Goal: Communication & Community: Answer question/provide support

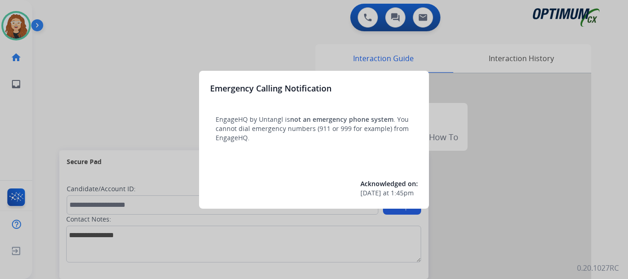
click at [125, 55] on div at bounding box center [314, 139] width 628 height 279
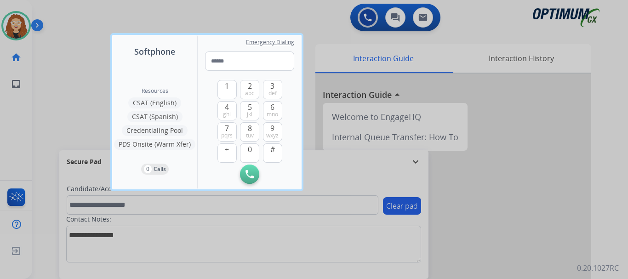
click at [47, 91] on div at bounding box center [314, 139] width 628 height 279
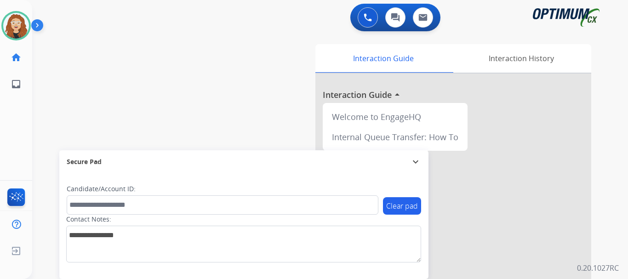
click at [55, 92] on div "swap_horiz Break voice bridge close_fullscreen Connect 3-Way Call merge_type Se…" at bounding box center [319, 224] width 574 height 383
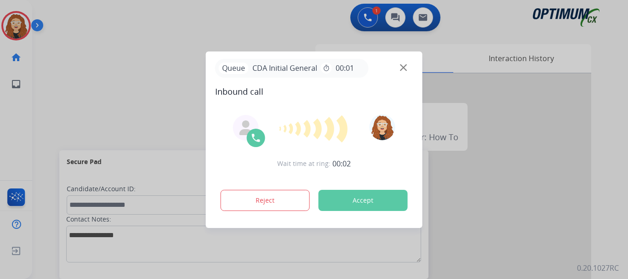
drag, startPoint x: 64, startPoint y: 97, endPoint x: 57, endPoint y: 97, distance: 7.4
click at [61, 97] on div at bounding box center [314, 139] width 628 height 279
click at [355, 202] on button "Accept" at bounding box center [363, 200] width 89 height 21
click at [358, 203] on button "Accept" at bounding box center [363, 200] width 89 height 21
click at [353, 198] on button "Accept" at bounding box center [363, 200] width 89 height 21
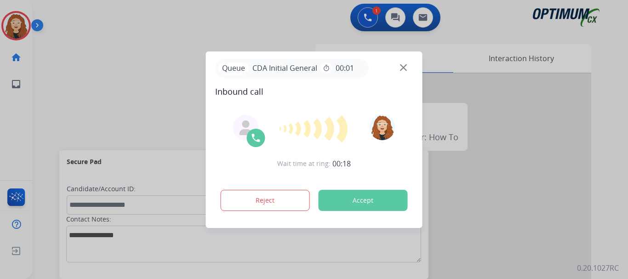
click at [353, 198] on button "Accept" at bounding box center [363, 200] width 89 height 21
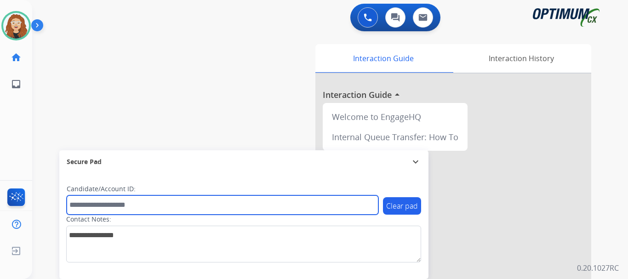
click at [355, 198] on input "text" at bounding box center [223, 204] width 312 height 19
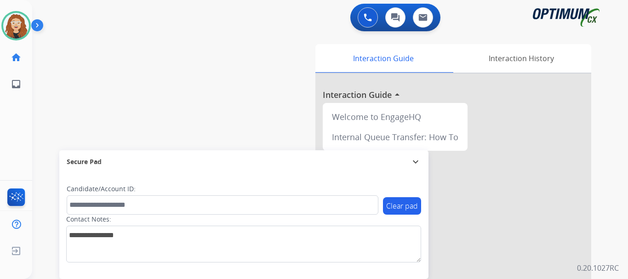
click at [236, 93] on div "swap_horiz Break voice bridge close_fullscreen Connect 3-Way Call merge_type Se…" at bounding box center [319, 224] width 574 height 383
click at [72, 89] on div "swap_horiz Break voice bridge close_fullscreen Connect 3-Way Call merge_type Se…" at bounding box center [319, 224] width 574 height 383
click at [45, 96] on div "swap_horiz Break voice bridge close_fullscreen Connect 3-Way Call merge_type Se…" at bounding box center [319, 224] width 574 height 383
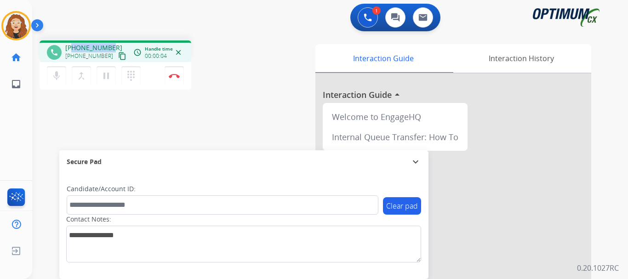
drag, startPoint x: 73, startPoint y: 47, endPoint x: 109, endPoint y: 45, distance: 35.5
click at [109, 45] on span "[PHONE_NUMBER]" at bounding box center [93, 47] width 57 height 9
copy span "4022776053"
click at [131, 134] on div "phone [PHONE_NUMBER] [PHONE_NUMBER] content_copy access_time Call metrics Queue…" at bounding box center [319, 224] width 574 height 383
drag, startPoint x: 76, startPoint y: 46, endPoint x: 109, endPoint y: 46, distance: 32.6
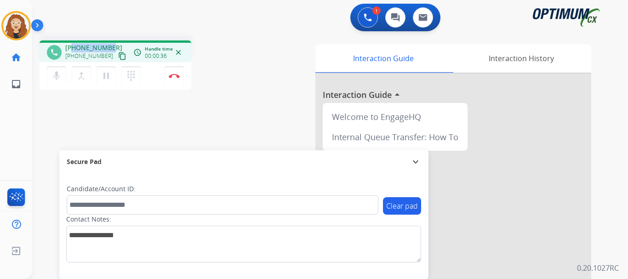
click at [109, 46] on span "[PHONE_NUMBER]" at bounding box center [93, 47] width 57 height 9
copy span "4022776053"
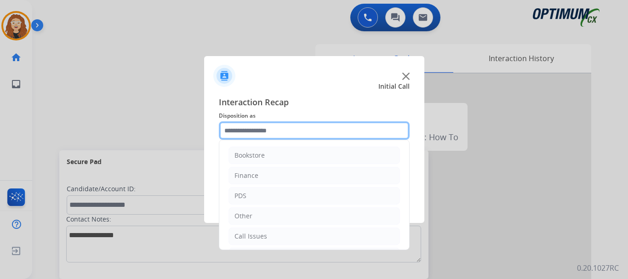
click at [245, 124] on input "text" at bounding box center [314, 130] width 191 height 18
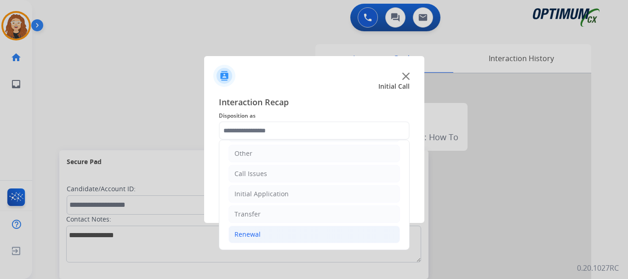
click at [279, 226] on li "Renewal" at bounding box center [315, 234] width 172 height 17
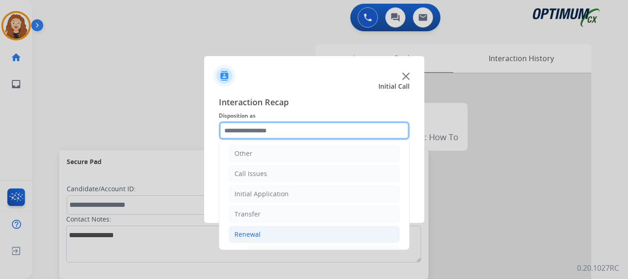
scroll to position [189, 0]
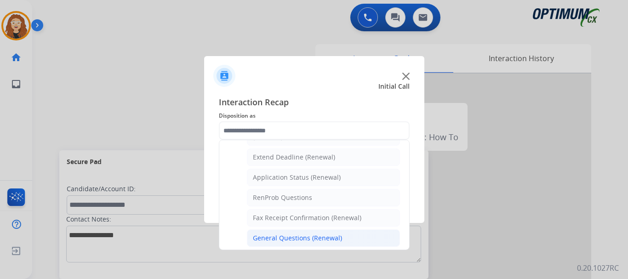
click at [308, 238] on div "General Questions (Renewal)" at bounding box center [297, 238] width 89 height 9
type input "**********"
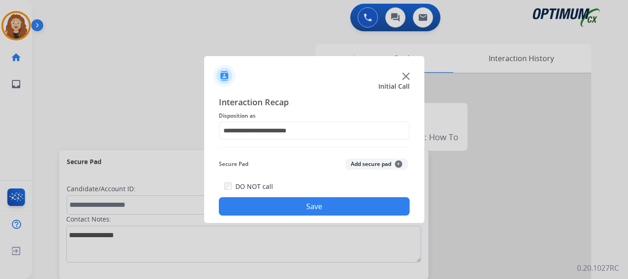
click at [296, 206] on button "Save" at bounding box center [314, 206] width 191 height 18
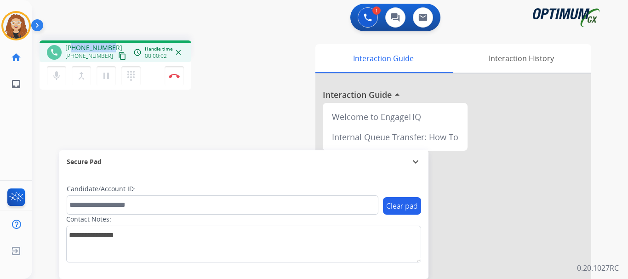
drag, startPoint x: 74, startPoint y: 45, endPoint x: 109, endPoint y: 44, distance: 34.9
click at [109, 44] on span "[PHONE_NUMBER]" at bounding box center [93, 47] width 57 height 9
copy span "3137581402"
click at [176, 76] on img at bounding box center [174, 76] width 11 height 5
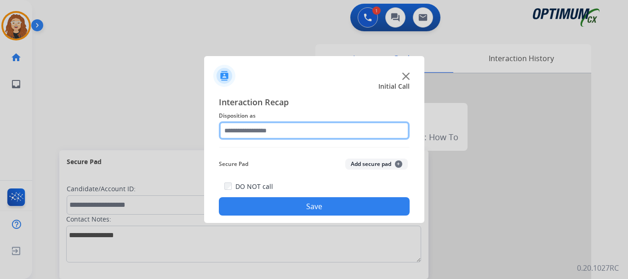
click at [242, 130] on input "text" at bounding box center [314, 130] width 191 height 18
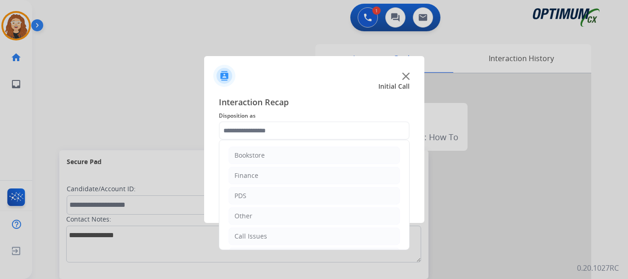
click at [401, 193] on ul "Bookstore Finance PDS Other Call Issues Initial Application Transfer Renewal" at bounding box center [314, 226] width 190 height 172
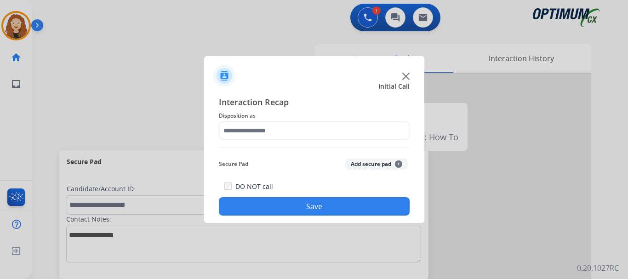
drag, startPoint x: 405, startPoint y: 195, endPoint x: 311, endPoint y: 150, distance: 104.3
click at [406, 223] on div "Interaction Recap Disposition as Secure Pad Add secure pad + DO NOT call Save" at bounding box center [314, 155] width 220 height 135
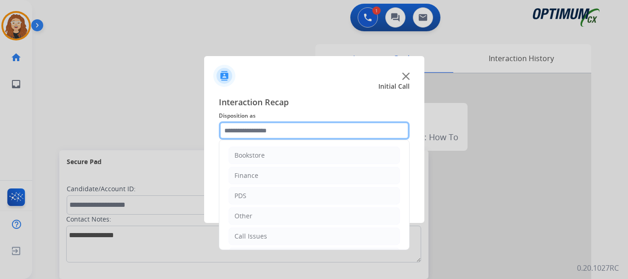
click at [257, 127] on input "text" at bounding box center [314, 130] width 191 height 18
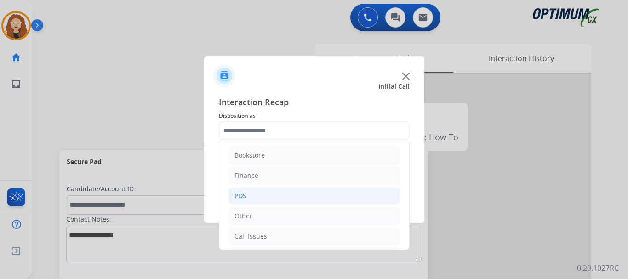
drag, startPoint x: 408, startPoint y: 179, endPoint x: 371, endPoint y: 202, distance: 43.8
click at [404, 220] on div "Bookstore Finance PDS Other Call Issues Initial Application Transfer Renewal" at bounding box center [314, 195] width 191 height 110
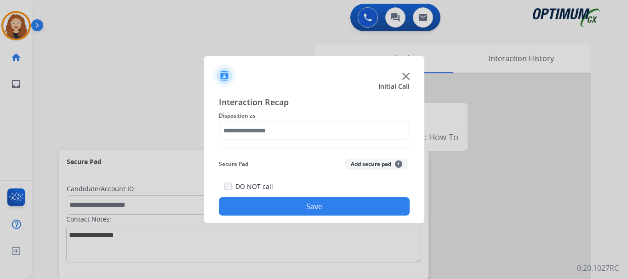
click at [293, 30] on div at bounding box center [314, 139] width 628 height 279
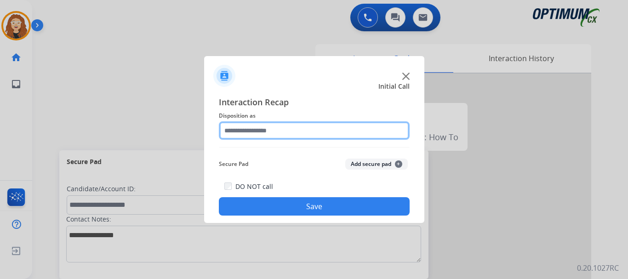
click at [254, 135] on input "text" at bounding box center [314, 130] width 191 height 18
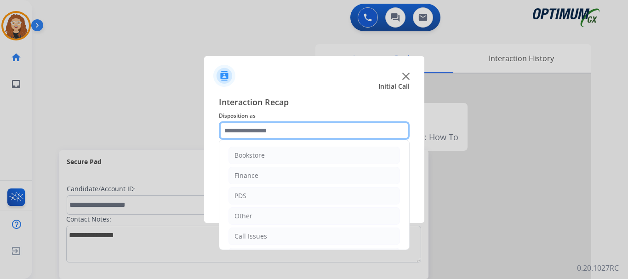
scroll to position [63, 0]
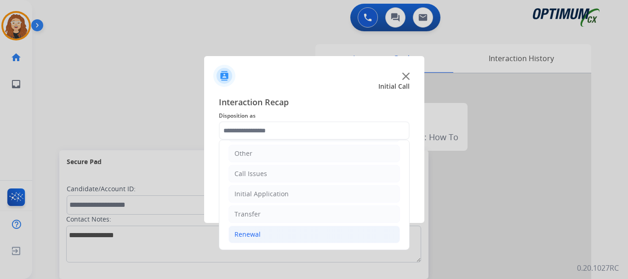
drag, startPoint x: 260, startPoint y: 234, endPoint x: 264, endPoint y: 229, distance: 6.5
click at [260, 234] on li "Renewal" at bounding box center [315, 234] width 172 height 17
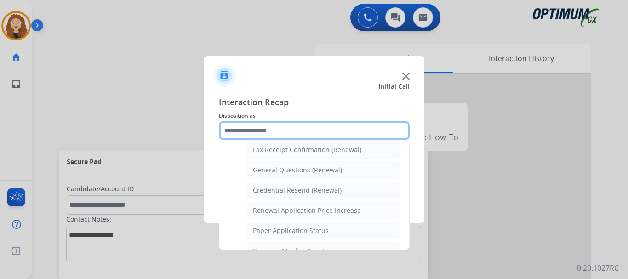
scroll to position [259, 0]
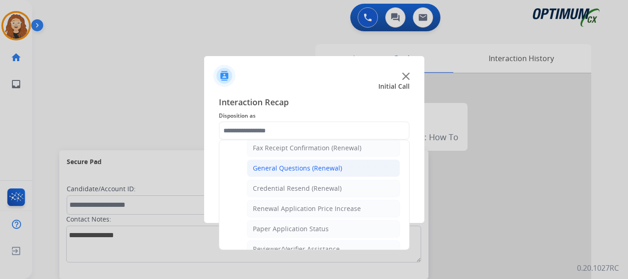
click at [310, 173] on div "General Questions (Renewal)" at bounding box center [297, 168] width 89 height 9
type input "**********"
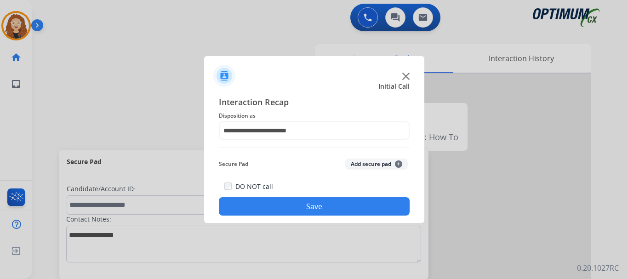
click at [289, 200] on button "Save" at bounding box center [314, 206] width 191 height 18
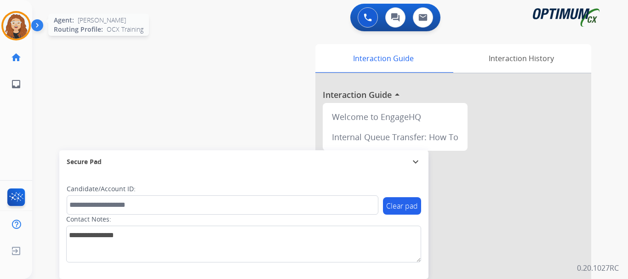
click at [21, 30] on img at bounding box center [16, 26] width 26 height 26
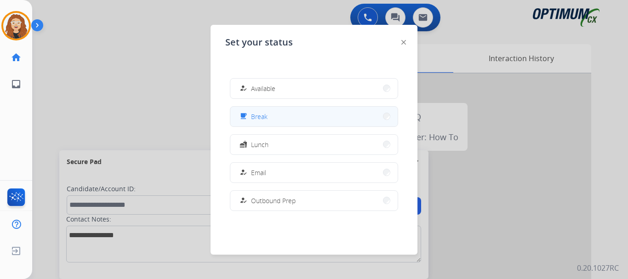
click at [283, 115] on button "free_breakfast Break" at bounding box center [313, 117] width 167 height 20
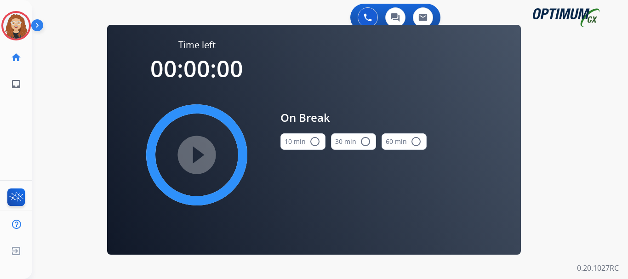
click at [315, 141] on mat-icon "radio_button_unchecked" at bounding box center [314, 141] width 11 height 11
click at [199, 156] on mat-icon "play_circle_filled" at bounding box center [196, 154] width 11 height 11
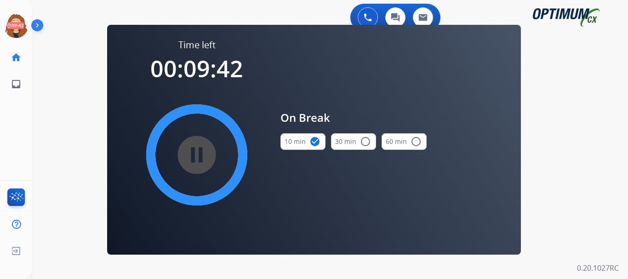
click at [46, 110] on div "0 Voice Interactions 0 Chat Interactions 0 Email Interactions swap_horiz Break …" at bounding box center [330, 139] width 596 height 279
click at [14, 26] on icon at bounding box center [16, 26] width 30 height 30
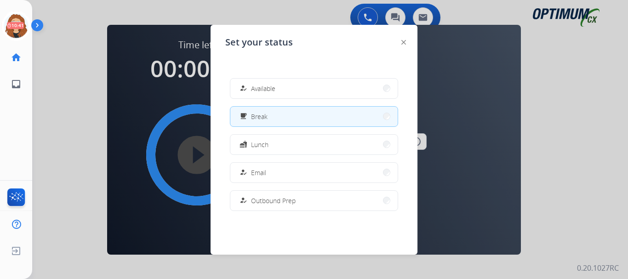
click at [280, 87] on button "how_to_reg Available" at bounding box center [313, 89] width 167 height 20
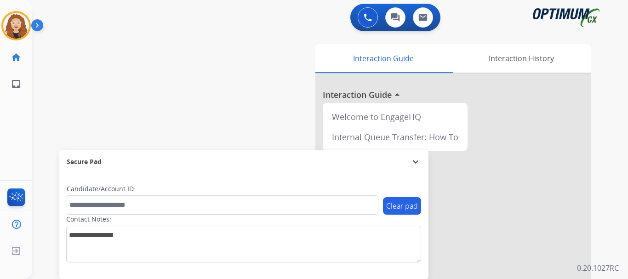
click at [53, 83] on div "swap_horiz Break voice bridge close_fullscreen Connect 3-Way Call merge_type Se…" at bounding box center [319, 224] width 574 height 383
click at [69, 63] on div "swap_horiz Break voice bridge close_fullscreen Connect 3-Way Call merge_type Se…" at bounding box center [319, 224] width 574 height 383
click at [54, 71] on div "swap_horiz Break voice bridge close_fullscreen Connect 3-Way Call merge_type Se…" at bounding box center [319, 224] width 574 height 383
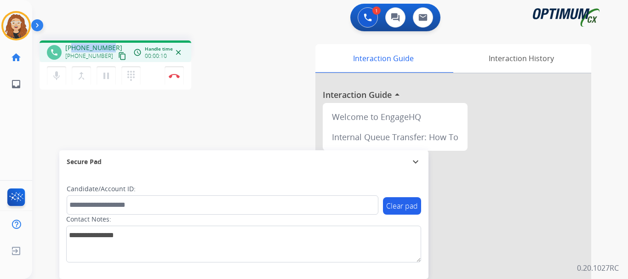
drag, startPoint x: 73, startPoint y: 47, endPoint x: 113, endPoint y: 41, distance: 40.4
click at [113, 41] on div "phone [PHONE_NUMBER] [PHONE_NUMBER] content_copy access_time Call metrics Queue…" at bounding box center [116, 51] width 152 height 22
copy span "9563510830"
click at [177, 75] on img at bounding box center [174, 76] width 11 height 5
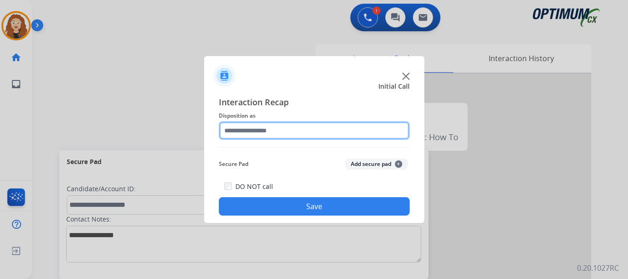
click at [264, 129] on input "text" at bounding box center [314, 130] width 191 height 18
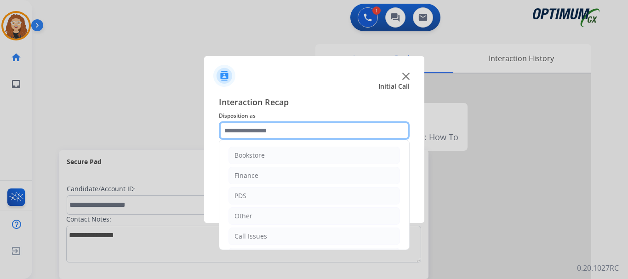
scroll to position [63, 0]
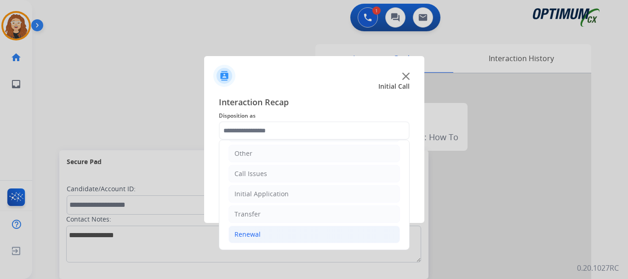
drag, startPoint x: 294, startPoint y: 232, endPoint x: 360, endPoint y: 234, distance: 65.8
click at [295, 232] on li "Renewal" at bounding box center [315, 234] width 172 height 17
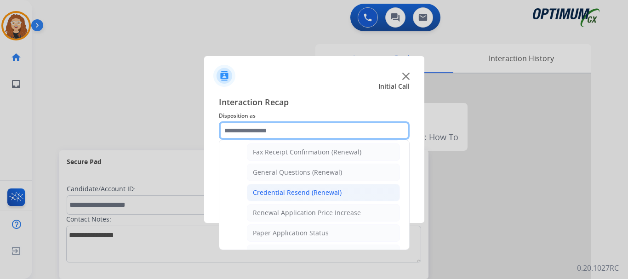
scroll to position [253, 0]
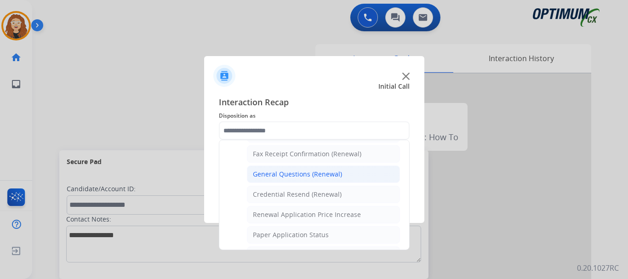
click at [310, 170] on div "General Questions (Renewal)" at bounding box center [297, 174] width 89 height 9
type input "**********"
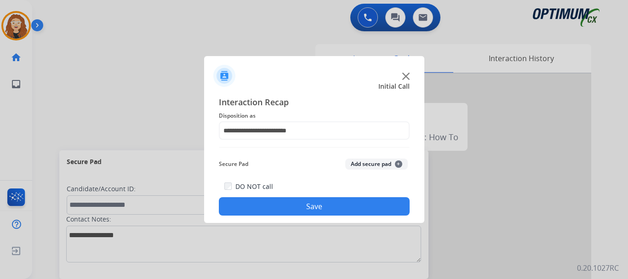
click at [293, 203] on button "Save" at bounding box center [314, 206] width 191 height 18
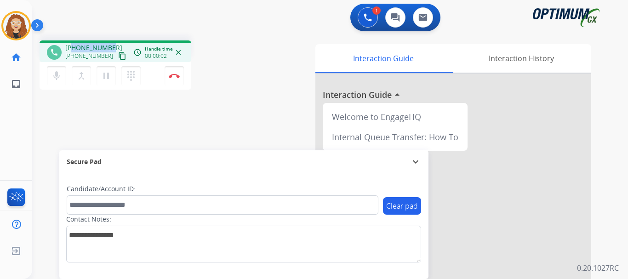
drag, startPoint x: 73, startPoint y: 47, endPoint x: 112, endPoint y: 44, distance: 38.8
click at [112, 44] on div "[PHONE_NUMBER] [PHONE_NUMBER] content_copy" at bounding box center [96, 52] width 63 height 18
copy span "7879075066"
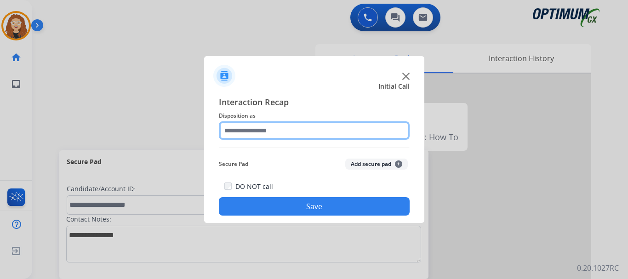
click at [272, 131] on input "text" at bounding box center [314, 130] width 191 height 18
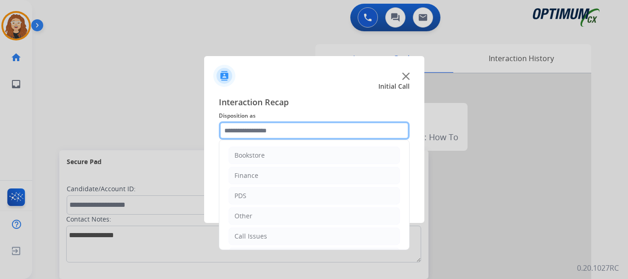
scroll to position [63, 0]
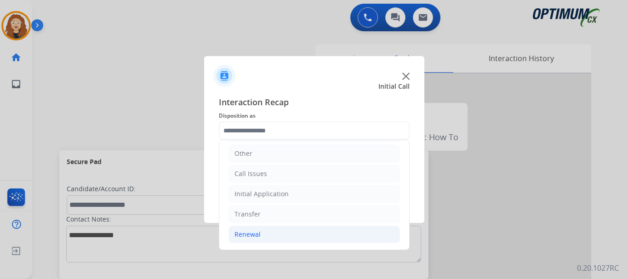
click at [269, 235] on li "Renewal" at bounding box center [315, 234] width 172 height 17
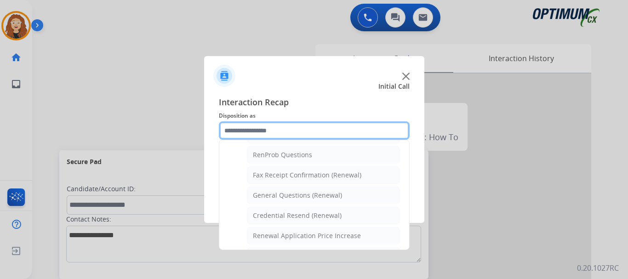
scroll to position [242, 0]
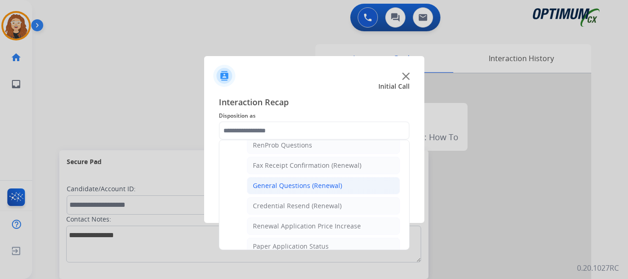
click at [317, 188] on div "General Questions (Renewal)" at bounding box center [297, 185] width 89 height 9
type input "**********"
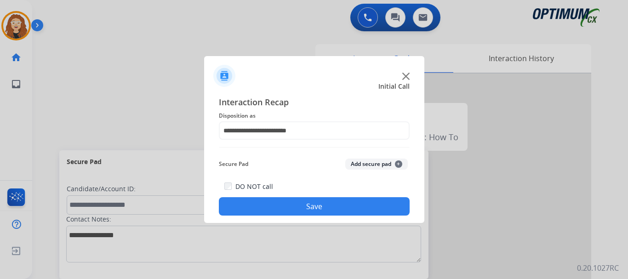
drag, startPoint x: 309, startPoint y: 207, endPoint x: 305, endPoint y: 205, distance: 4.7
click at [307, 205] on button "Save" at bounding box center [314, 206] width 191 height 18
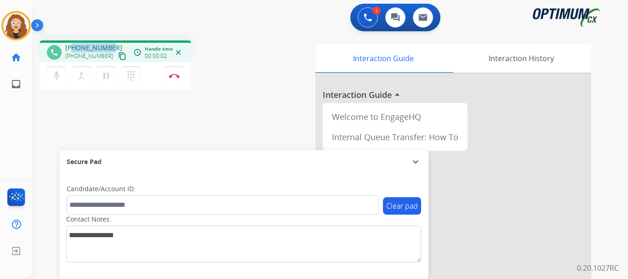
drag, startPoint x: 74, startPoint y: 47, endPoint x: 110, endPoint y: 47, distance: 35.9
click at [110, 47] on div "[PHONE_NUMBER] [PHONE_NUMBER] content_copy" at bounding box center [96, 52] width 63 height 18
copy span "3375409916"
click at [175, 78] on img at bounding box center [174, 76] width 11 height 5
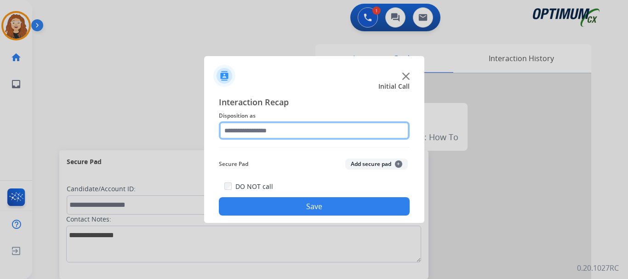
click at [256, 132] on input "text" at bounding box center [314, 130] width 191 height 18
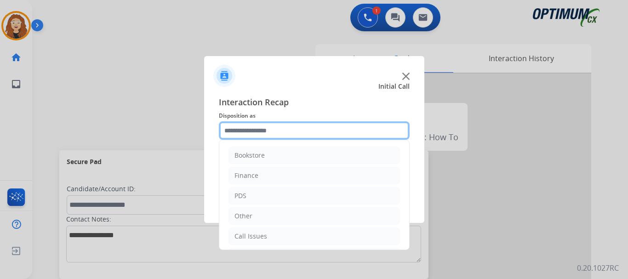
scroll to position [63, 0]
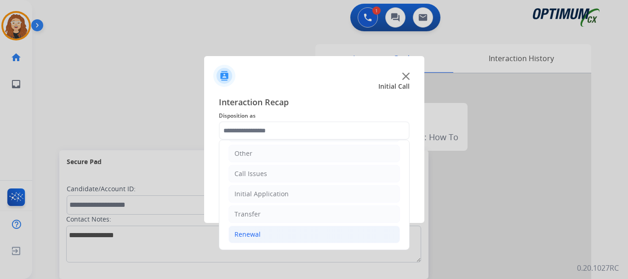
click at [284, 235] on li "Renewal" at bounding box center [315, 234] width 172 height 17
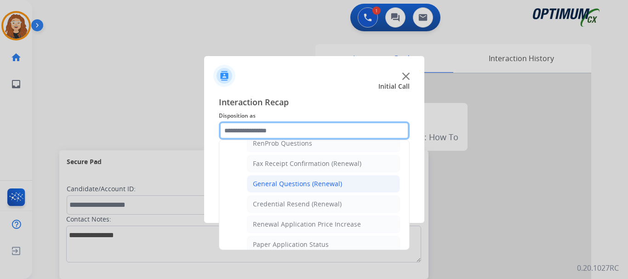
scroll to position [240, 0]
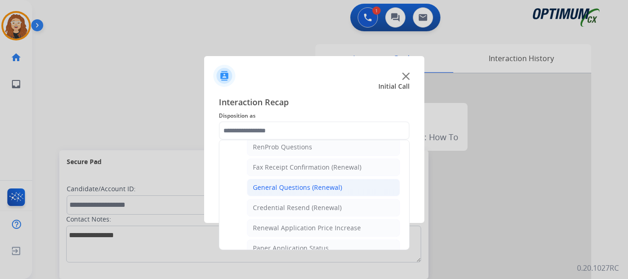
click at [336, 189] on div "General Questions (Renewal)" at bounding box center [297, 187] width 89 height 9
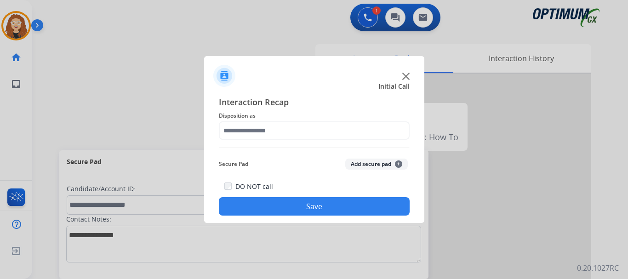
type input "**********"
click at [321, 208] on button "Save" at bounding box center [314, 206] width 191 height 18
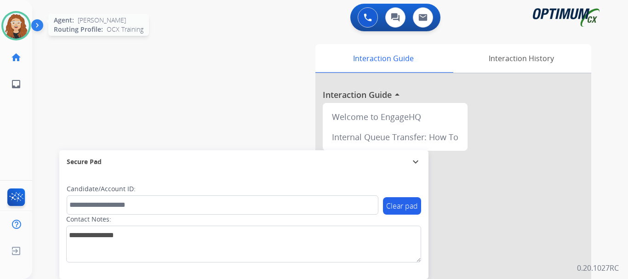
click at [18, 23] on img at bounding box center [16, 26] width 26 height 26
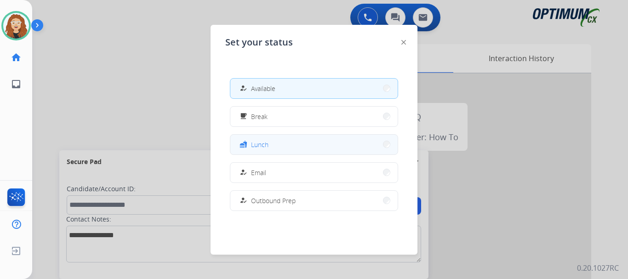
click at [267, 142] on span "Lunch" at bounding box center [259, 145] width 17 height 10
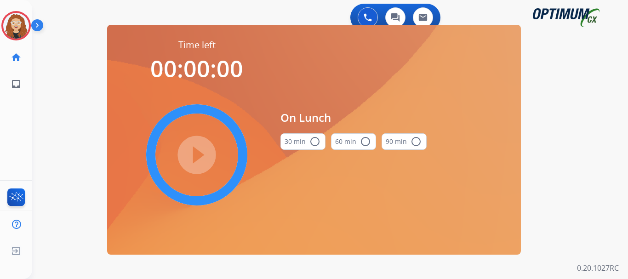
click at [313, 143] on mat-icon "radio_button_unchecked" at bounding box center [314, 141] width 11 height 11
click at [197, 155] on mat-icon "play_circle_filled" at bounding box center [196, 154] width 11 height 11
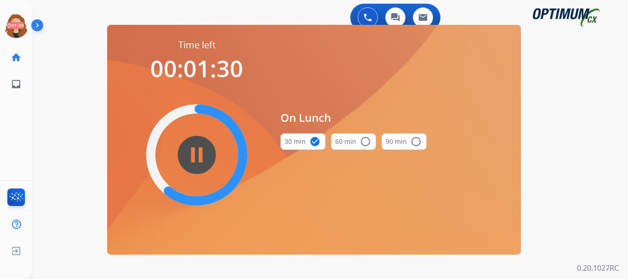
click at [40, 95] on div "0 Voice Interactions 0 Chat Interactions 0 Email Interactions swap_horiz Break …" at bounding box center [330, 139] width 596 height 279
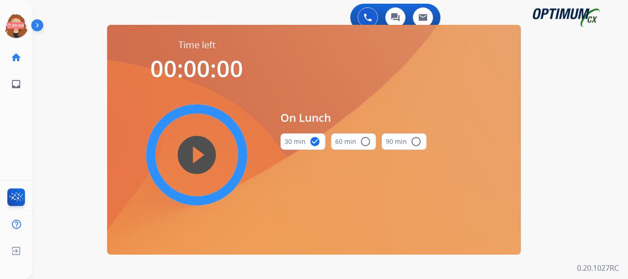
click at [69, 117] on div "0 Voice Interactions 0 Chat Interactions 0 Email Interactions swap_horiz Break …" at bounding box center [330, 139] width 596 height 279
click at [12, 23] on icon at bounding box center [16, 26] width 30 height 30
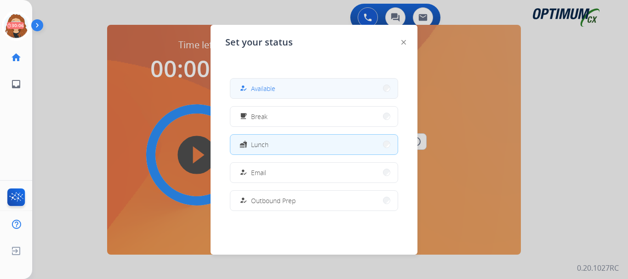
click at [340, 87] on button "how_to_reg Available" at bounding box center [313, 89] width 167 height 20
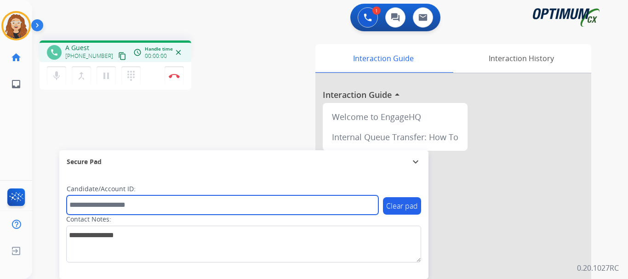
click at [365, 201] on input "text" at bounding box center [223, 204] width 312 height 19
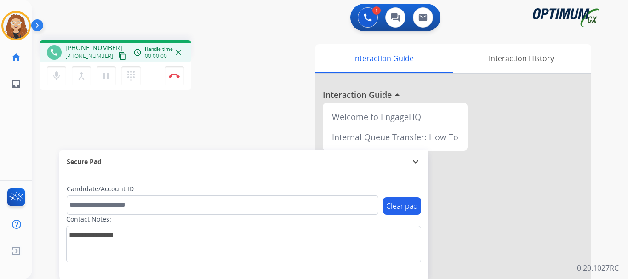
click at [244, 53] on div "phone [PHONE_NUMBER] [PHONE_NUMBER] content_copy access_time Call metrics Queue…" at bounding box center [153, 66] width 227 height 52
drag, startPoint x: 73, startPoint y: 47, endPoint x: 111, endPoint y: 44, distance: 38.8
click at [111, 44] on div "[PHONE_NUMBER] [PHONE_NUMBER] content_copy" at bounding box center [96, 52] width 63 height 18
drag, startPoint x: 108, startPoint y: 44, endPoint x: 98, endPoint y: 46, distance: 10.5
copy span "8574683176"
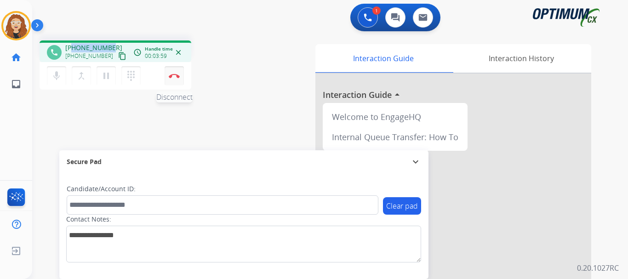
click at [177, 74] on img at bounding box center [174, 76] width 11 height 5
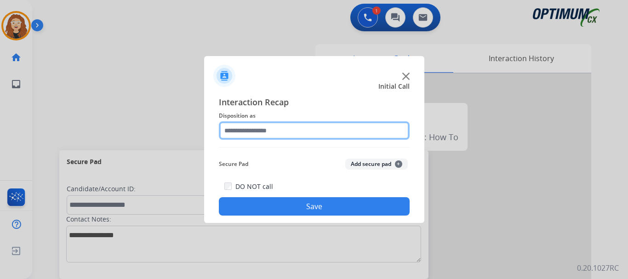
click at [252, 129] on input "text" at bounding box center [314, 130] width 191 height 18
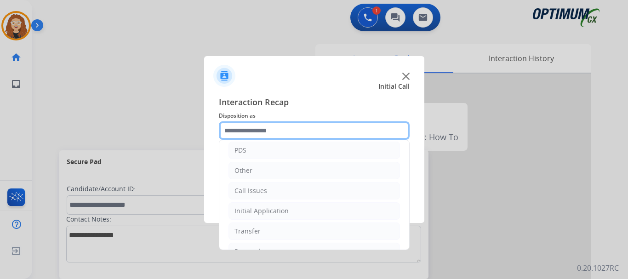
scroll to position [63, 0]
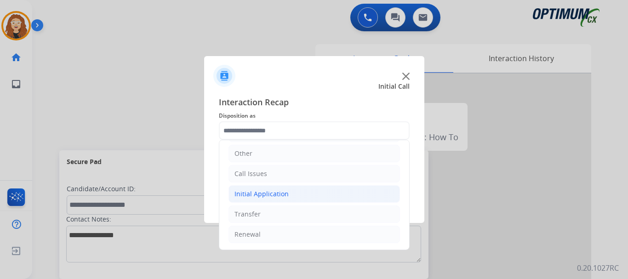
click at [283, 195] on div "Initial Application" at bounding box center [262, 193] width 54 height 9
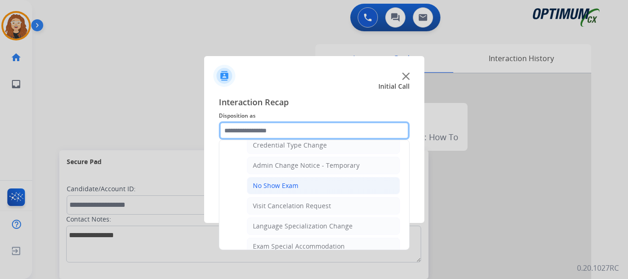
scroll to position [372, 0]
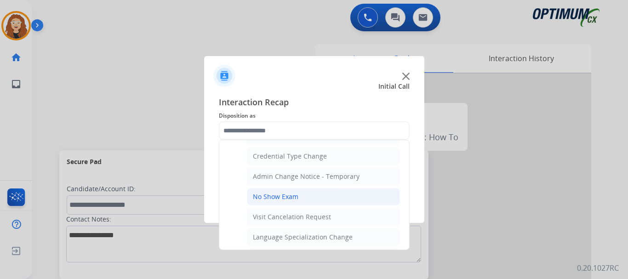
click at [309, 198] on li "No Show Exam" at bounding box center [323, 196] width 153 height 17
type input "**********"
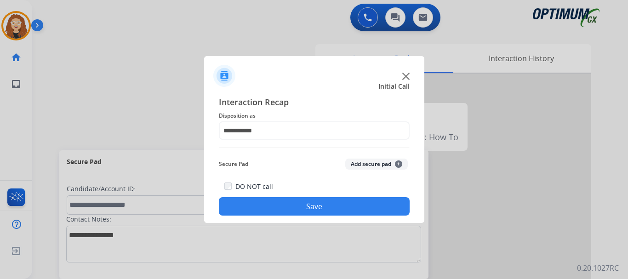
drag, startPoint x: 296, startPoint y: 204, endPoint x: 212, endPoint y: 76, distance: 153.7
click at [296, 202] on button "Save" at bounding box center [314, 206] width 191 height 18
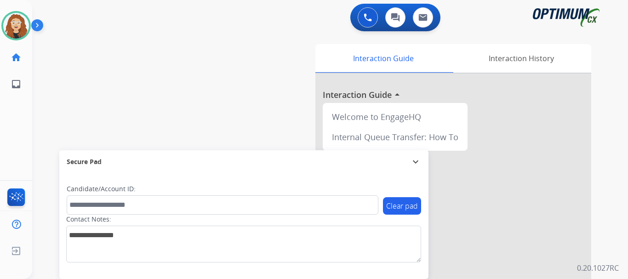
click at [55, 55] on div "swap_horiz Break voice bridge close_fullscreen Connect 3-Way Call merge_type Se…" at bounding box center [319, 224] width 574 height 383
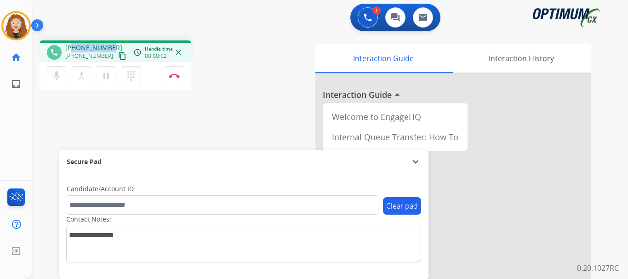
drag, startPoint x: 73, startPoint y: 46, endPoint x: 109, endPoint y: 40, distance: 37.2
click at [111, 41] on div "phone [PHONE_NUMBER] [PHONE_NUMBER] content_copy access_time Call metrics Queue…" at bounding box center [116, 51] width 152 height 22
copy span "2676936071"
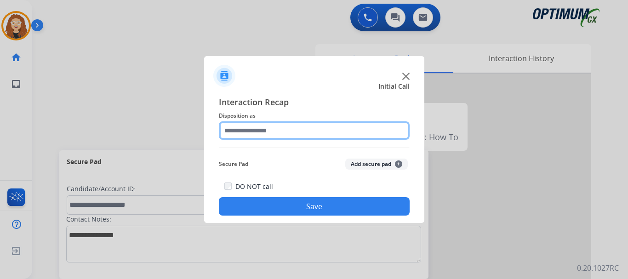
click at [263, 130] on input "text" at bounding box center [314, 130] width 191 height 18
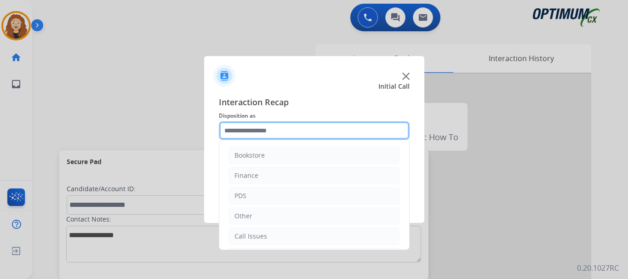
scroll to position [63, 0]
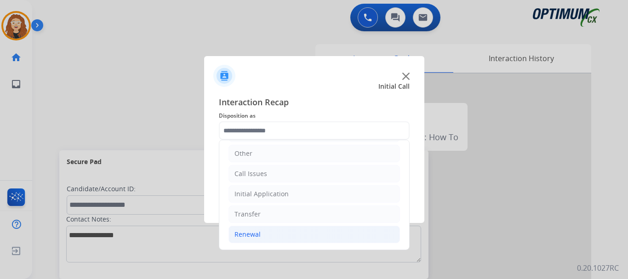
click at [263, 235] on li "Renewal" at bounding box center [315, 234] width 172 height 17
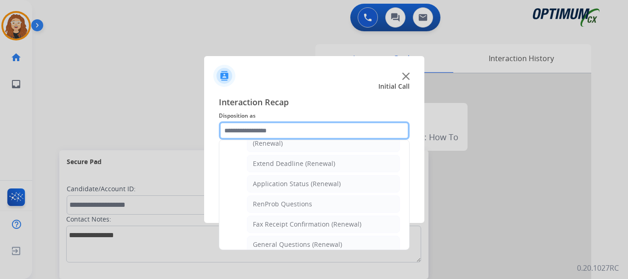
scroll to position [189, 0]
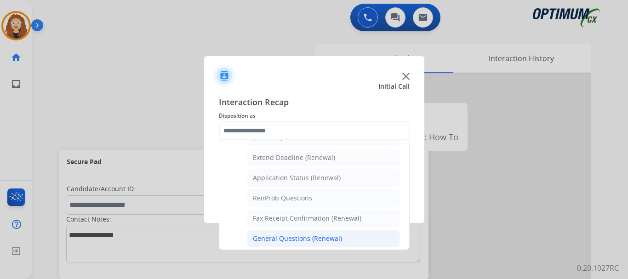
click at [307, 243] on div "General Questions (Renewal)" at bounding box center [297, 238] width 89 height 9
type input "**********"
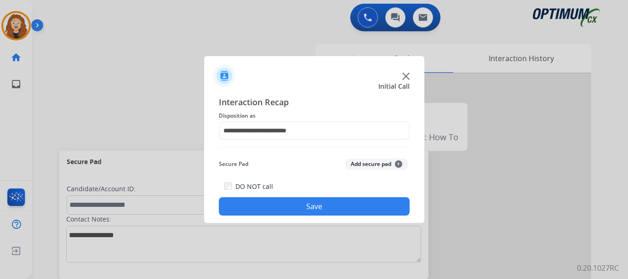
click at [299, 205] on button "Save" at bounding box center [314, 206] width 191 height 18
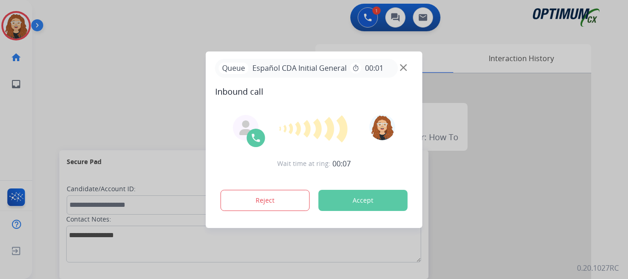
click at [389, 196] on button "Accept" at bounding box center [363, 200] width 89 height 21
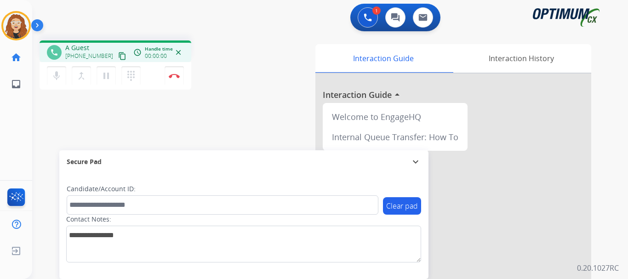
click at [385, 198] on button "Clear pad" at bounding box center [402, 205] width 38 height 17
drag, startPoint x: 72, startPoint y: 46, endPoint x: 115, endPoint y: 45, distance: 43.2
click at [115, 45] on div "[PHONE_NUMBER] [PHONE_NUMBER] content_copy" at bounding box center [96, 52] width 63 height 18
click at [154, 121] on div "phone [PHONE_NUMBER] [PHONE_NUMBER] content_copy access_time Call metrics Queue…" at bounding box center [319, 224] width 574 height 383
click at [177, 78] on button "Disconnect" at bounding box center [174, 75] width 19 height 19
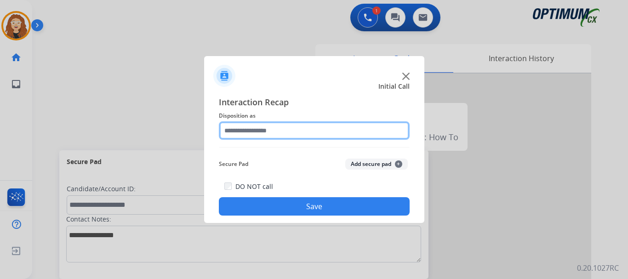
click at [247, 132] on input "text" at bounding box center [314, 130] width 191 height 18
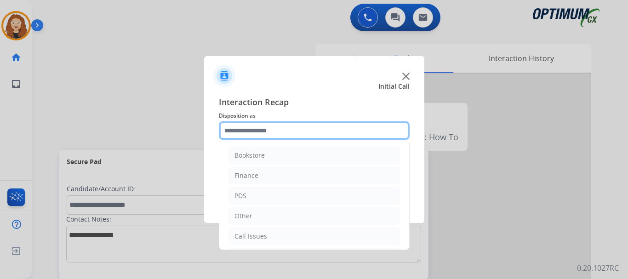
scroll to position [63, 0]
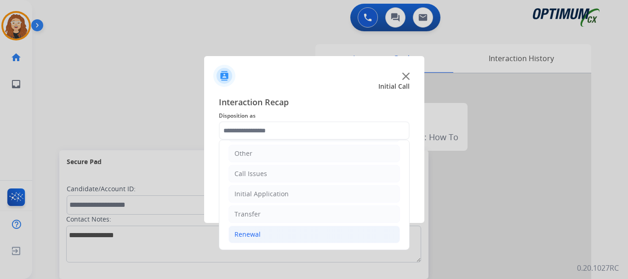
click at [271, 232] on li "Renewal" at bounding box center [315, 234] width 172 height 17
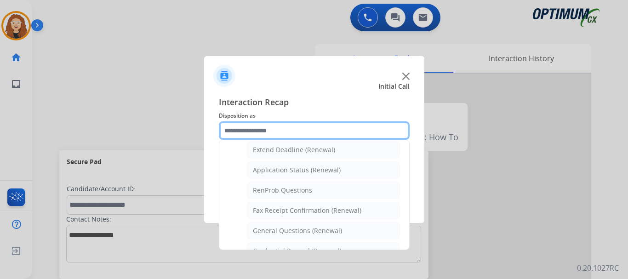
scroll to position [220, 0]
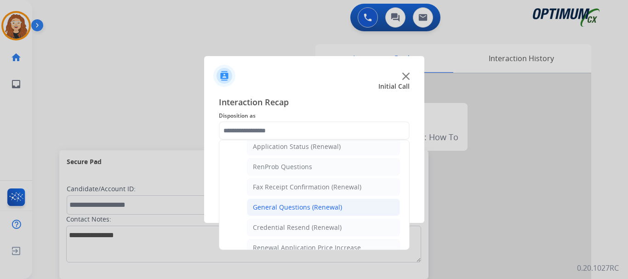
click at [335, 210] on div "General Questions (Renewal)" at bounding box center [297, 207] width 89 height 9
type input "**********"
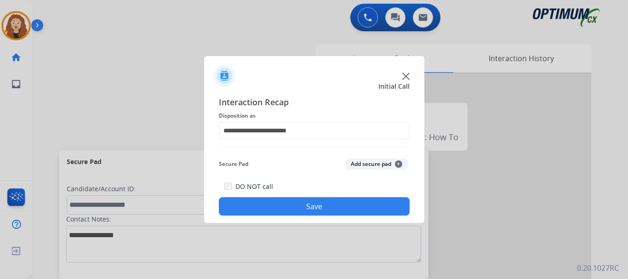
click at [332, 210] on button "Save" at bounding box center [314, 206] width 191 height 18
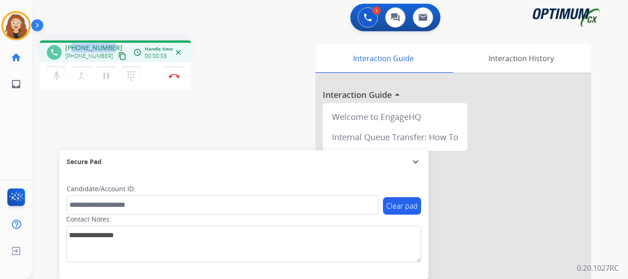
drag, startPoint x: 73, startPoint y: 47, endPoint x: 115, endPoint y: 42, distance: 43.1
click at [115, 42] on div "phone [PHONE_NUMBER] [PHONE_NUMBER] content_copy access_time Call metrics Queue…" at bounding box center [116, 51] width 152 height 22
copy span "2105186049"
click at [175, 77] on img at bounding box center [174, 76] width 11 height 5
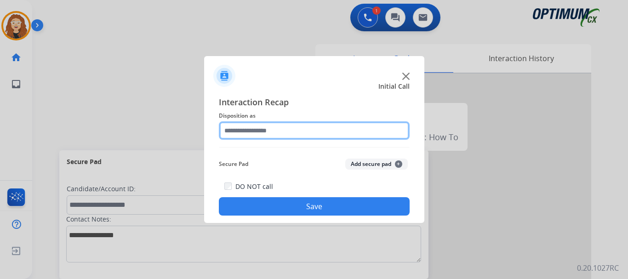
click at [266, 132] on input "text" at bounding box center [314, 130] width 191 height 18
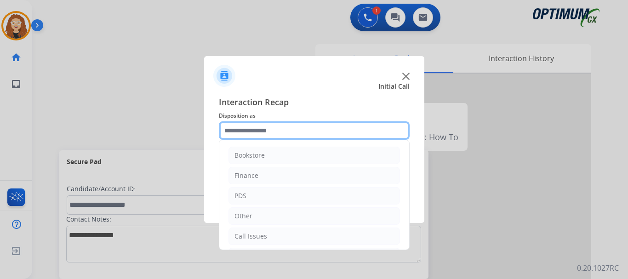
scroll to position [63, 0]
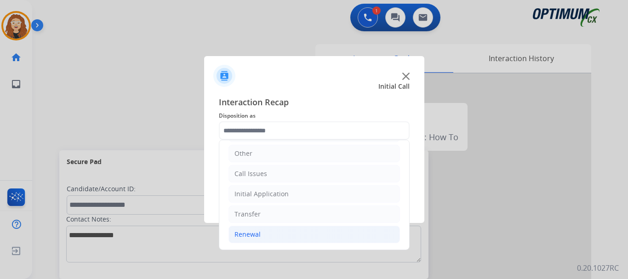
click at [266, 235] on li "Renewal" at bounding box center [315, 234] width 172 height 17
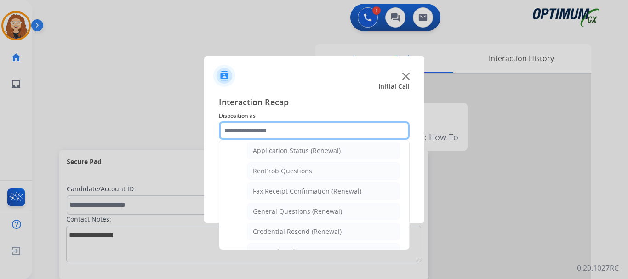
scroll to position [226, 0]
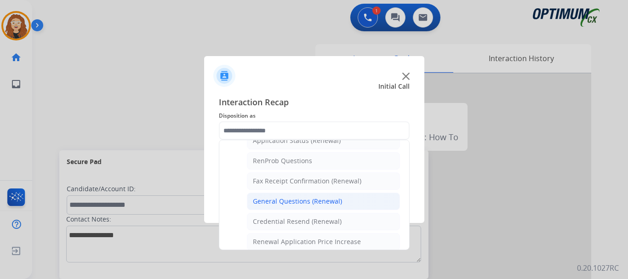
click at [321, 198] on div "General Questions (Renewal)" at bounding box center [297, 201] width 89 height 9
type input "**********"
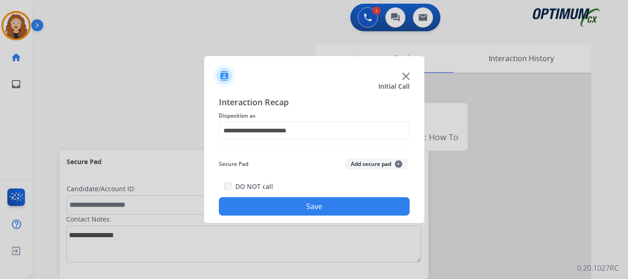
click at [321, 202] on button "Save" at bounding box center [314, 206] width 191 height 18
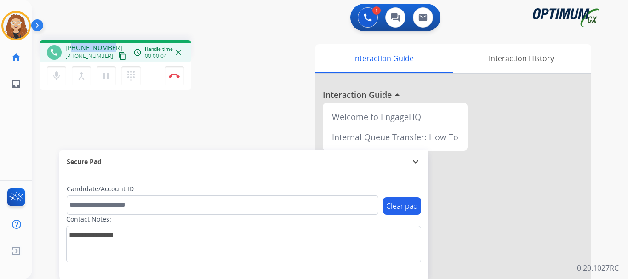
drag, startPoint x: 74, startPoint y: 48, endPoint x: 108, endPoint y: 45, distance: 33.3
click at [110, 45] on div "[PHONE_NUMBER] [PHONE_NUMBER] content_copy" at bounding box center [96, 52] width 63 height 18
copy span "2243810149"
click at [177, 75] on img at bounding box center [174, 76] width 11 height 5
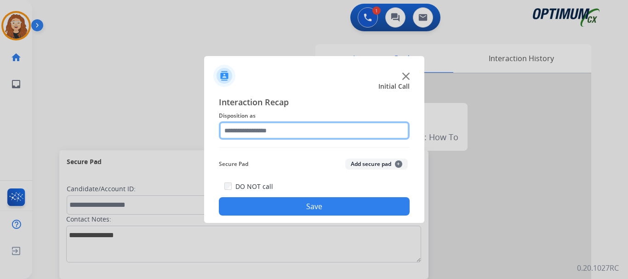
click at [259, 130] on input "text" at bounding box center [314, 130] width 191 height 18
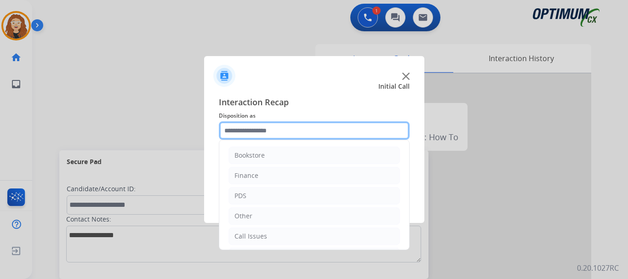
scroll to position [63, 0]
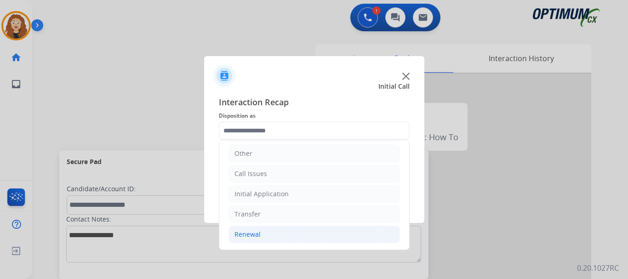
click at [272, 237] on li "Renewal" at bounding box center [315, 234] width 172 height 17
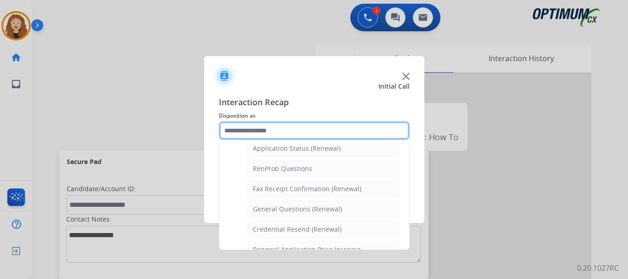
scroll to position [221, 0]
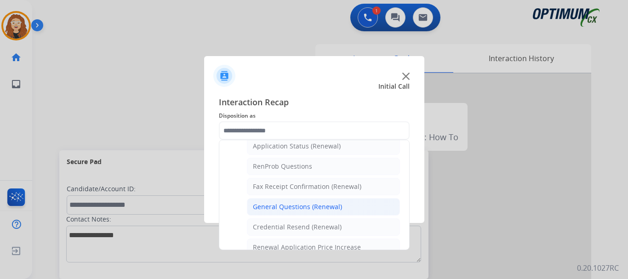
click at [340, 206] on li "General Questions (Renewal)" at bounding box center [323, 206] width 153 height 17
type input "**********"
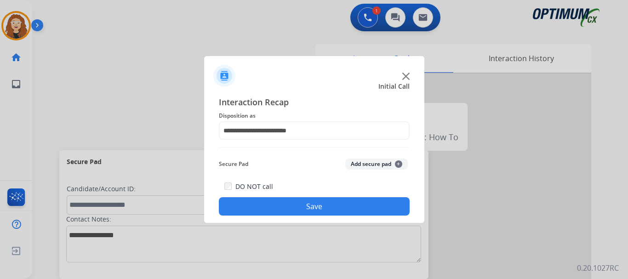
click at [334, 206] on button "Save" at bounding box center [314, 206] width 191 height 18
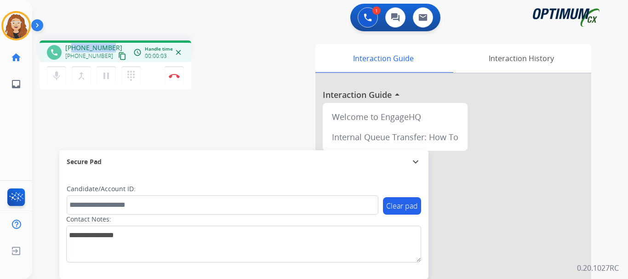
drag, startPoint x: 74, startPoint y: 48, endPoint x: 110, endPoint y: 47, distance: 36.4
click at [110, 47] on div "[PHONE_NUMBER] [PHONE_NUMBER] content_copy" at bounding box center [96, 52] width 63 height 18
click at [177, 76] on img at bounding box center [174, 76] width 11 height 5
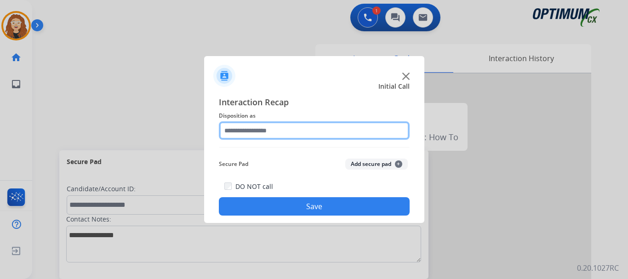
click at [256, 129] on input "text" at bounding box center [314, 130] width 191 height 18
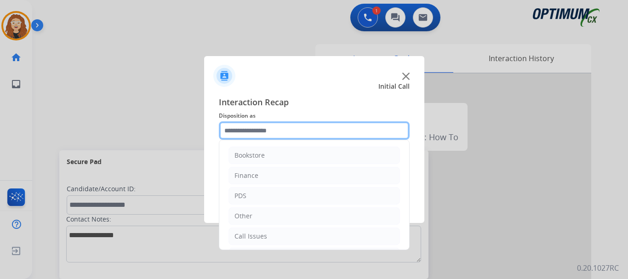
scroll to position [63, 0]
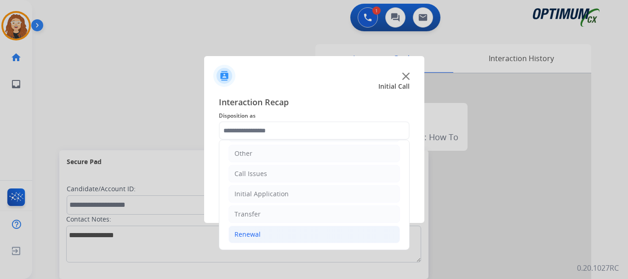
click at [283, 234] on li "Renewal" at bounding box center [315, 234] width 172 height 17
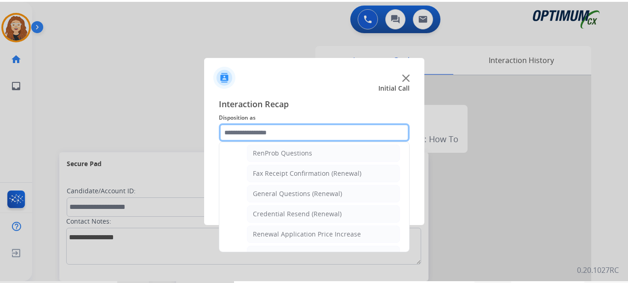
scroll to position [240, 0]
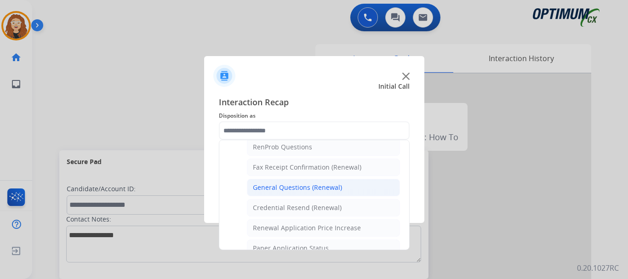
click at [336, 189] on div "General Questions (Renewal)" at bounding box center [297, 187] width 89 height 9
type input "**********"
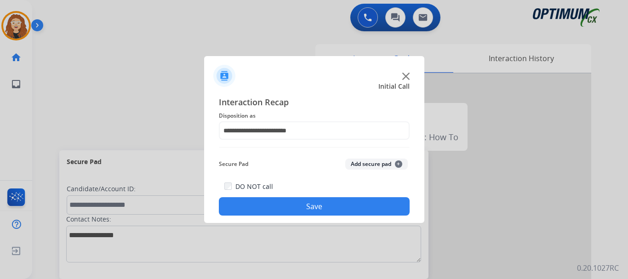
click at [306, 207] on button "Save" at bounding box center [314, 206] width 191 height 18
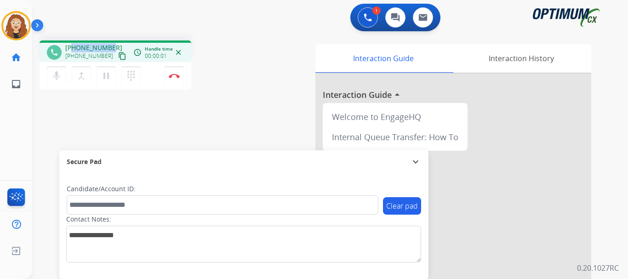
drag, startPoint x: 72, startPoint y: 48, endPoint x: 111, endPoint y: 44, distance: 39.8
click at [111, 44] on div "[PHONE_NUMBER] [PHONE_NUMBER] content_copy" at bounding box center [96, 52] width 63 height 18
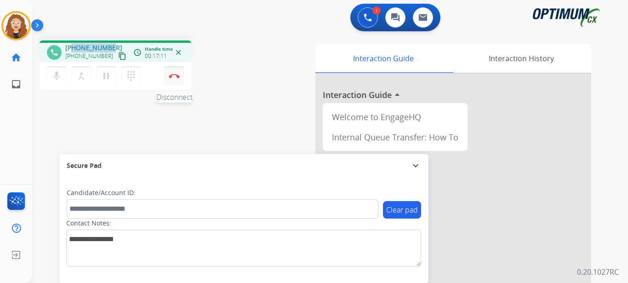
click at [173, 76] on img at bounding box center [174, 76] width 11 height 5
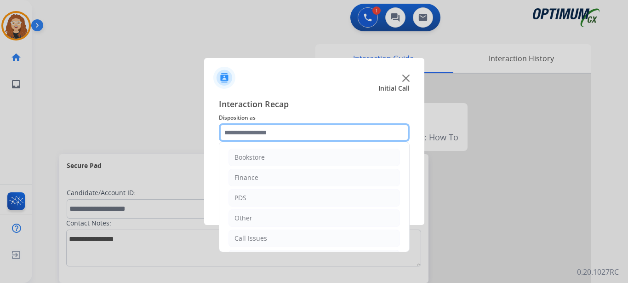
click at [244, 129] on input "text" at bounding box center [314, 132] width 191 height 18
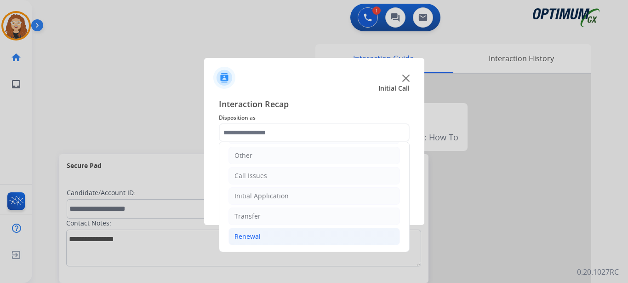
drag, startPoint x: 283, startPoint y: 235, endPoint x: 339, endPoint y: 231, distance: 56.3
click at [286, 235] on li "Renewal" at bounding box center [315, 236] width 172 height 17
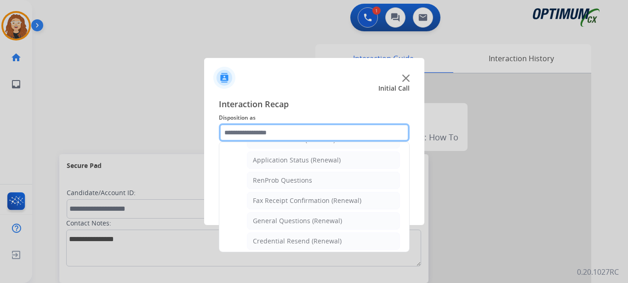
scroll to position [227, 0]
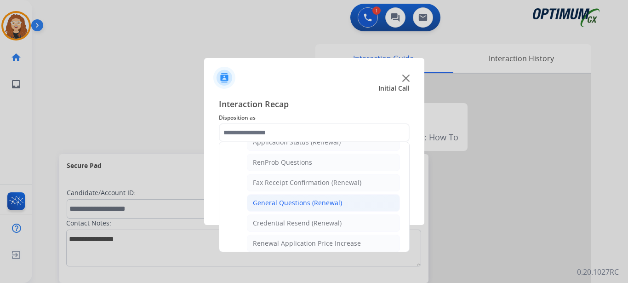
click at [315, 203] on div "General Questions (Renewal)" at bounding box center [297, 202] width 89 height 9
type input "**********"
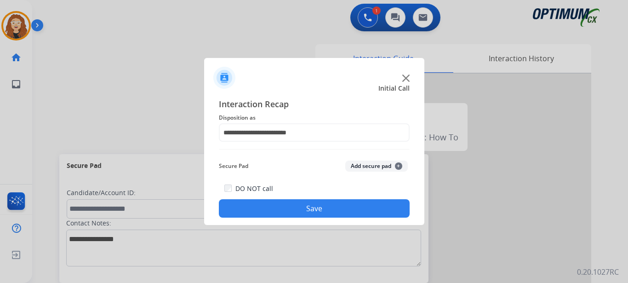
click at [309, 205] on button "Save" at bounding box center [314, 208] width 191 height 18
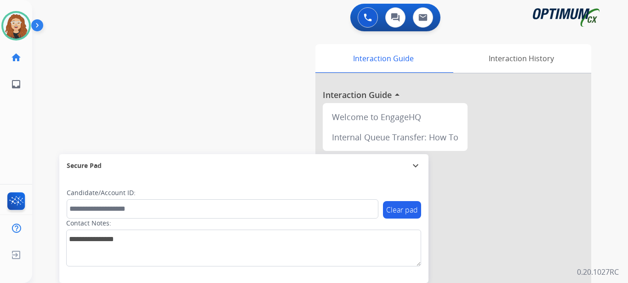
click at [37, 101] on div "swap_horiz Break voice bridge close_fullscreen Connect 3-Way Call merge_type Se…" at bounding box center [319, 224] width 574 height 383
click at [21, 30] on img at bounding box center [16, 26] width 26 height 26
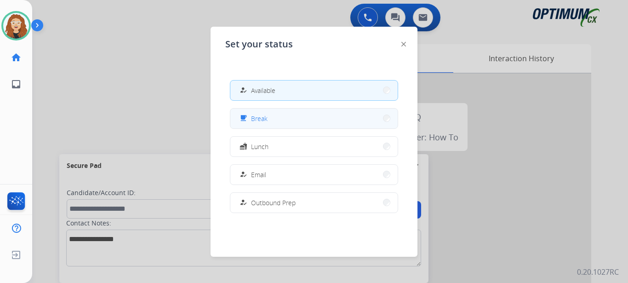
click at [274, 115] on button "free_breakfast Break" at bounding box center [313, 119] width 167 height 20
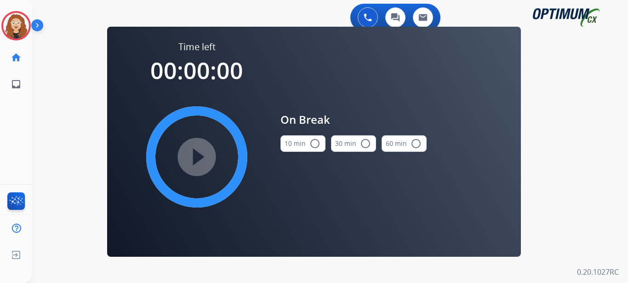
click at [315, 144] on mat-icon "radio_button_unchecked" at bounding box center [314, 143] width 11 height 11
click at [199, 158] on mat-icon "play_circle_filled" at bounding box center [196, 156] width 11 height 11
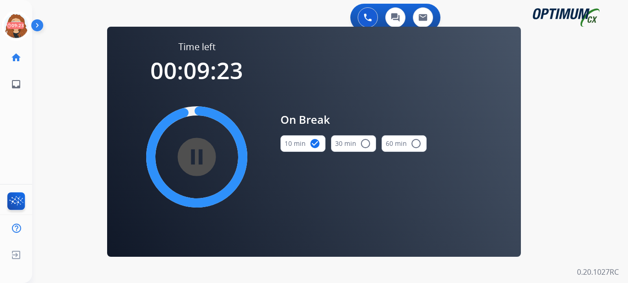
click at [42, 92] on div "0 Voice Interactions 0 Chat Interactions 0 Email Interactions swap_horiz Break …" at bounding box center [330, 141] width 596 height 283
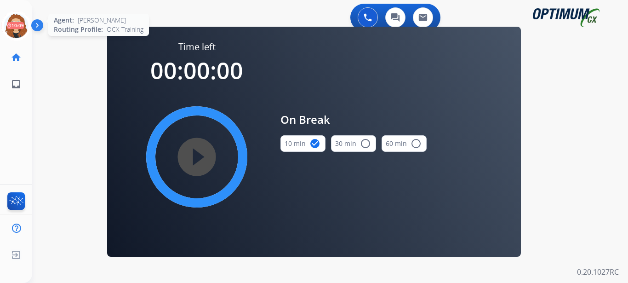
click at [15, 28] on icon at bounding box center [16, 26] width 30 height 30
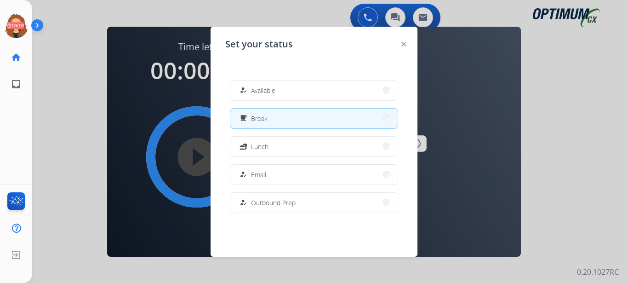
click at [269, 91] on span "Available" at bounding box center [263, 91] width 24 height 10
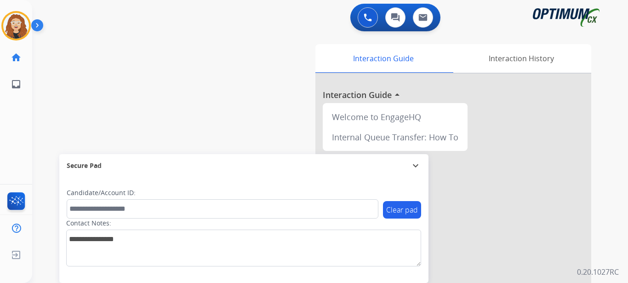
click at [44, 84] on div "swap_horiz Break voice bridge close_fullscreen Connect 3-Way Call merge_type Se…" at bounding box center [319, 224] width 574 height 383
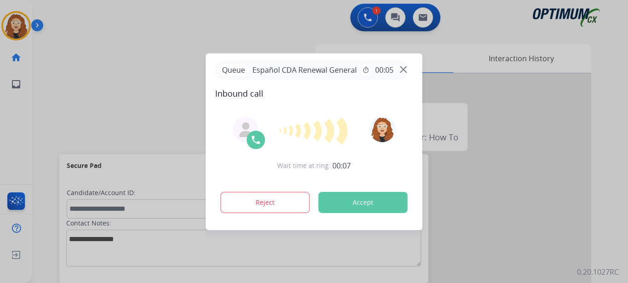
click at [206, 45] on div at bounding box center [314, 141] width 628 height 283
click at [252, 62] on div "Queue Español CDA Renewal General timer 00:05" at bounding box center [311, 70] width 193 height 19
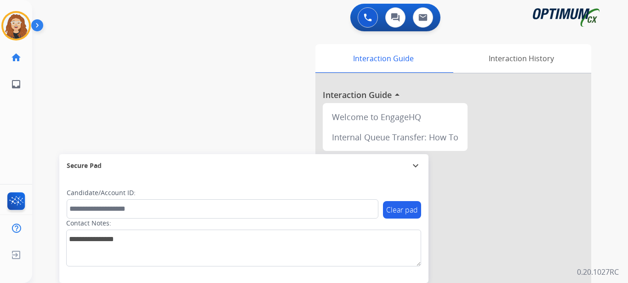
click at [41, 81] on div "swap_horiz Break voice bridge close_fullscreen Connect 3-Way Call merge_type Se…" at bounding box center [319, 224] width 574 height 383
click at [14, 20] on img at bounding box center [16, 26] width 26 height 26
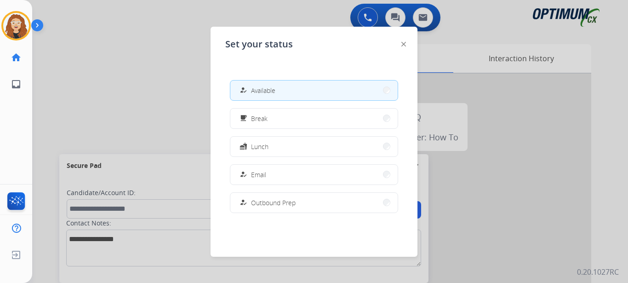
click at [150, 117] on div at bounding box center [314, 141] width 628 height 283
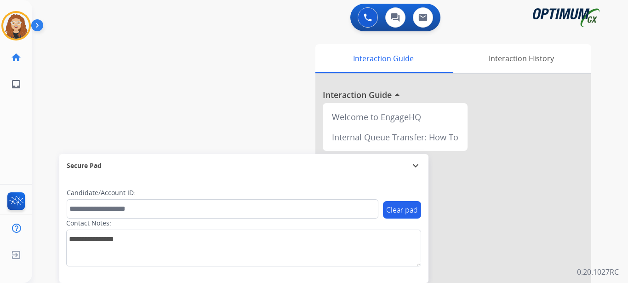
click at [40, 122] on div "swap_horiz Break voice bridge close_fullscreen Connect 3-Way Call merge_type Se…" at bounding box center [319, 224] width 574 height 383
click at [44, 160] on div "swap_horiz Break voice bridge close_fullscreen Connect 3-Way Call merge_type Se…" at bounding box center [319, 224] width 574 height 383
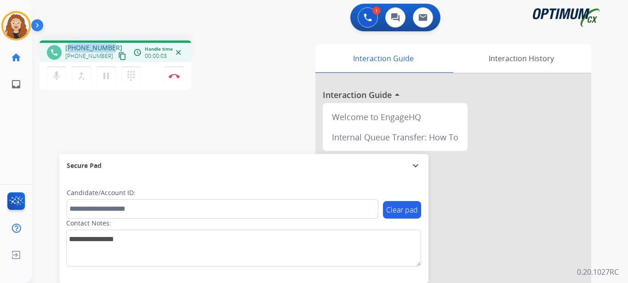
drag, startPoint x: 71, startPoint y: 47, endPoint x: 114, endPoint y: 45, distance: 43.3
click at [114, 45] on div "[PHONE_NUMBER] [PHONE_NUMBER] content_copy" at bounding box center [96, 52] width 63 height 18
click at [177, 75] on img at bounding box center [174, 76] width 11 height 5
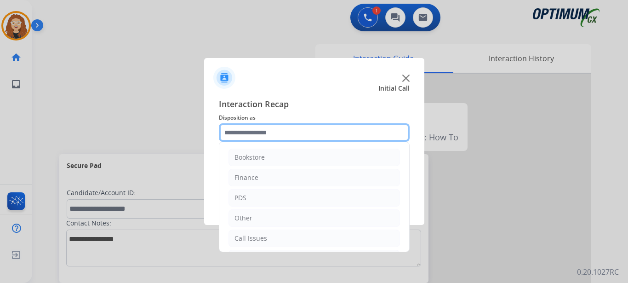
click at [242, 134] on input "text" at bounding box center [314, 132] width 191 height 18
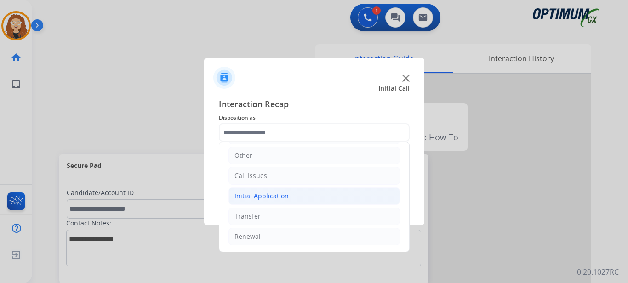
drag, startPoint x: 257, startPoint y: 195, endPoint x: 262, endPoint y: 193, distance: 5.4
click at [259, 195] on div "Initial Application" at bounding box center [262, 195] width 54 height 9
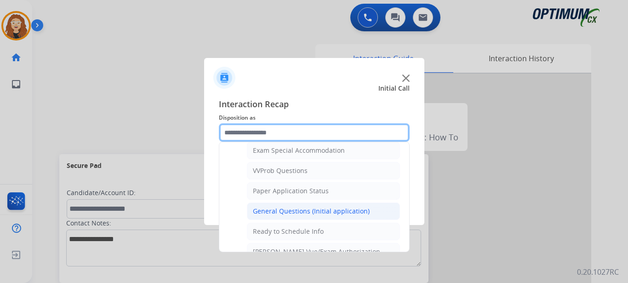
scroll to position [476, 0]
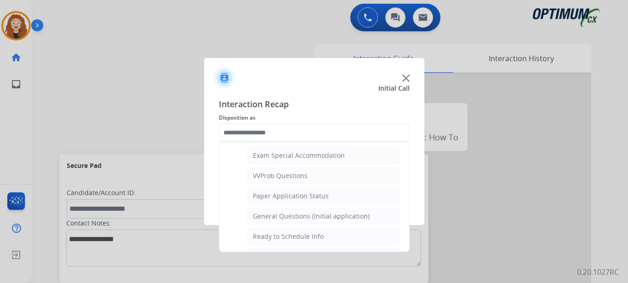
click at [362, 214] on div "General Questions (Initial application)" at bounding box center [311, 216] width 117 height 9
type input "**********"
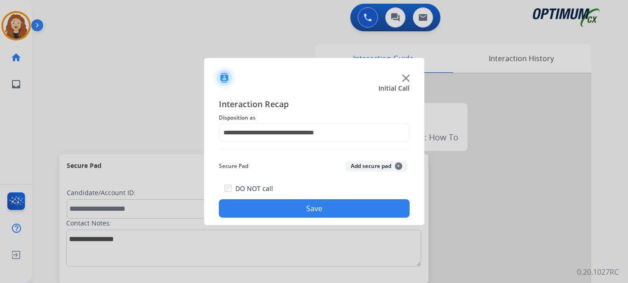
click at [326, 205] on button "Save" at bounding box center [314, 208] width 191 height 18
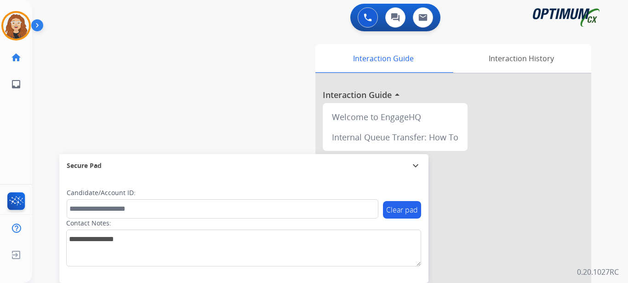
click at [148, 75] on div "swap_horiz Break voice bridge close_fullscreen Connect 3-Way Call merge_type Se…" at bounding box center [319, 224] width 574 height 383
click at [52, 113] on div "swap_horiz Break voice bridge close_fullscreen Connect 3-Way Call merge_type Se…" at bounding box center [319, 224] width 574 height 383
click at [48, 125] on div "swap_horiz Break voice bridge close_fullscreen Connect 3-Way Call merge_type Se…" at bounding box center [319, 224] width 574 height 383
click at [42, 143] on div "swap_horiz Break voice bridge close_fullscreen Connect 3-Way Call merge_type Se…" at bounding box center [319, 224] width 574 height 383
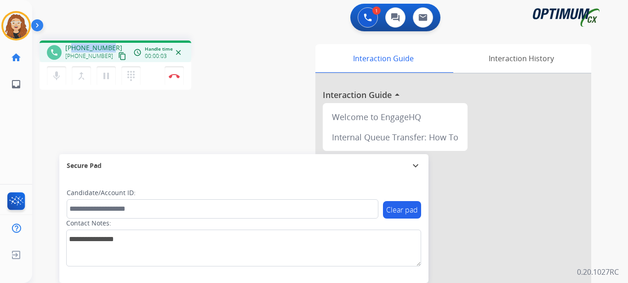
drag, startPoint x: 74, startPoint y: 47, endPoint x: 111, endPoint y: 43, distance: 37.5
click at [111, 43] on div "phone [PHONE_NUMBER] [PHONE_NUMBER] content_copy access_time Call metrics Queue…" at bounding box center [116, 51] width 152 height 22
click at [179, 75] on img at bounding box center [174, 76] width 11 height 5
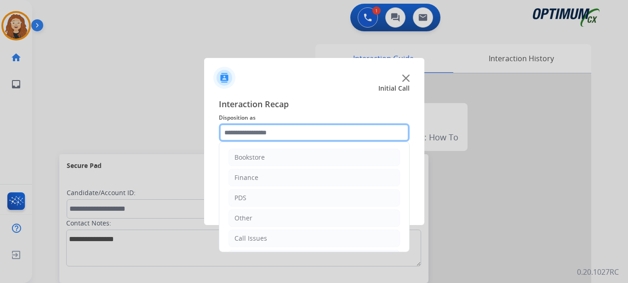
click at [263, 129] on input "text" at bounding box center [314, 132] width 191 height 18
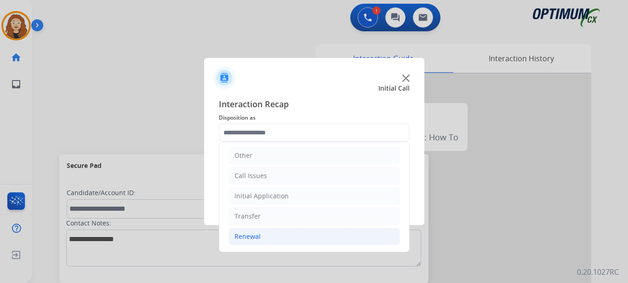
click at [308, 244] on li "Renewal" at bounding box center [315, 236] width 172 height 17
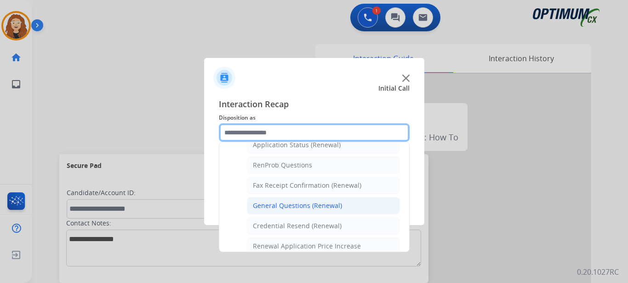
scroll to position [226, 0]
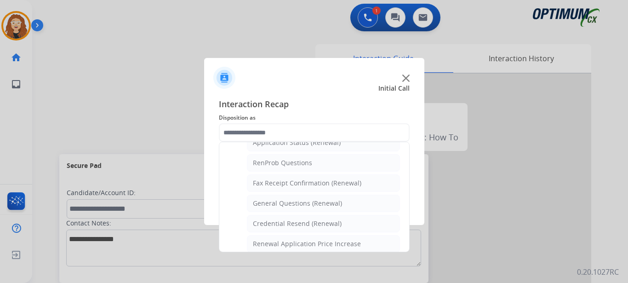
click at [342, 201] on li "General Questions (Renewal)" at bounding box center [323, 203] width 153 height 17
type input "**********"
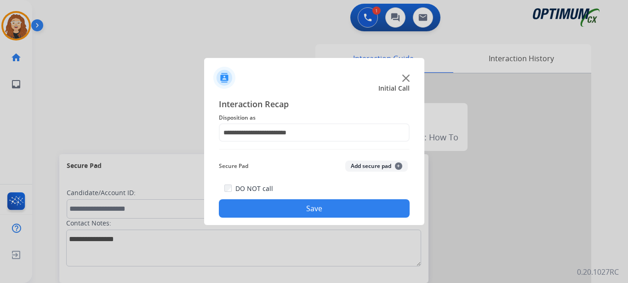
click at [327, 210] on button "Save" at bounding box center [314, 208] width 191 height 18
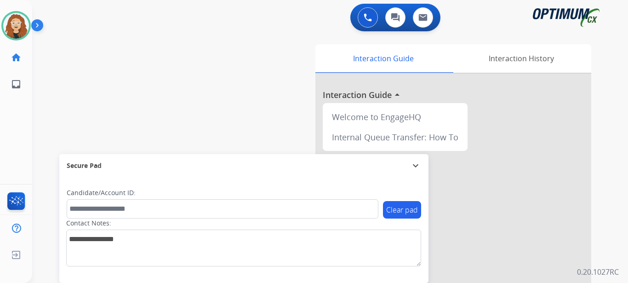
click at [54, 50] on div "swap_horiz Break voice bridge close_fullscreen Connect 3-Way Call merge_type Se…" at bounding box center [319, 224] width 574 height 383
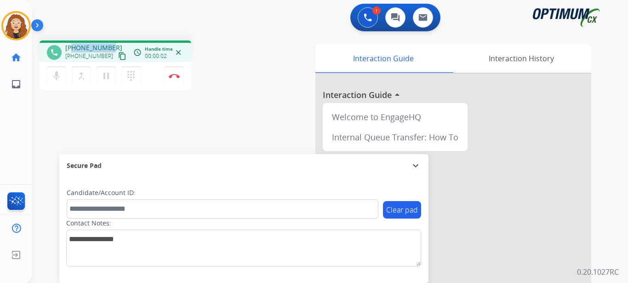
drag, startPoint x: 74, startPoint y: 46, endPoint x: 111, endPoint y: 45, distance: 36.8
click at [113, 46] on div "[PHONE_NUMBER] [PHONE_NUMBER] content_copy" at bounding box center [96, 52] width 63 height 18
click at [175, 74] on img at bounding box center [174, 76] width 11 height 5
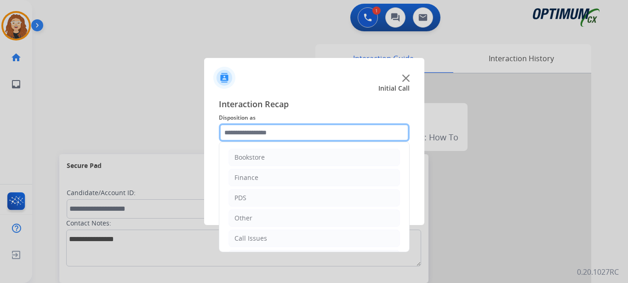
click at [246, 130] on input "text" at bounding box center [314, 132] width 191 height 18
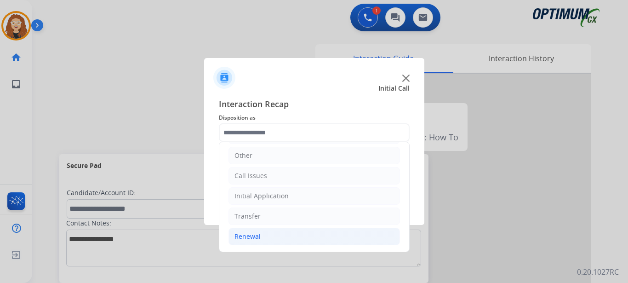
click at [298, 240] on li "Renewal" at bounding box center [315, 236] width 172 height 17
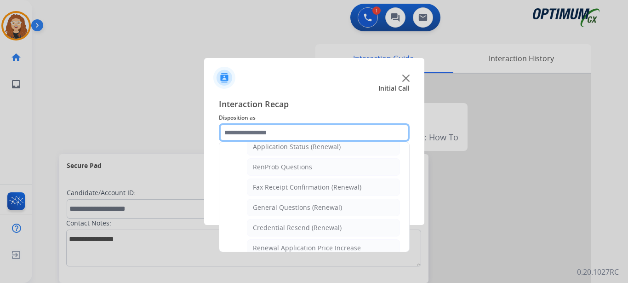
scroll to position [226, 0]
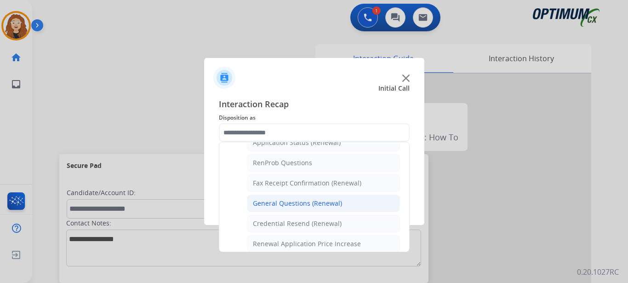
click at [331, 205] on div "General Questions (Renewal)" at bounding box center [297, 203] width 89 height 9
type input "**********"
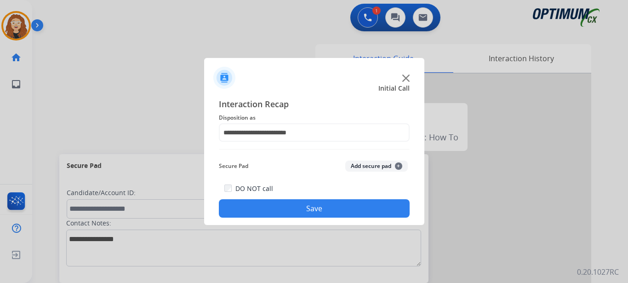
click at [327, 205] on button "Save" at bounding box center [314, 208] width 191 height 18
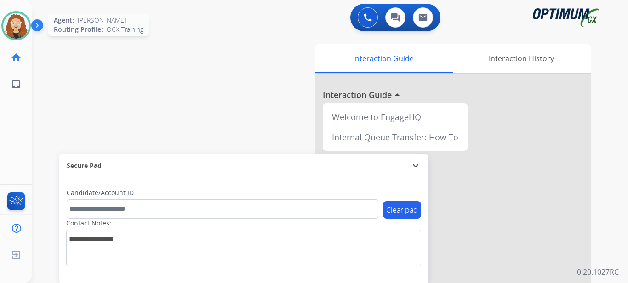
click at [22, 22] on img at bounding box center [16, 26] width 26 height 26
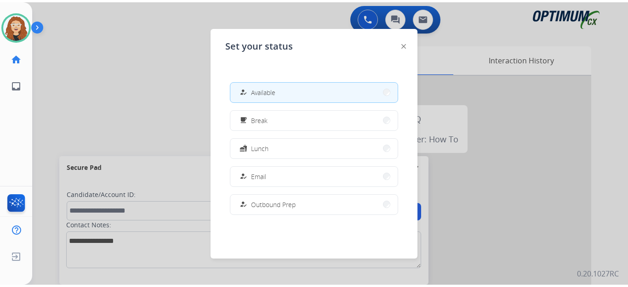
scroll to position [229, 0]
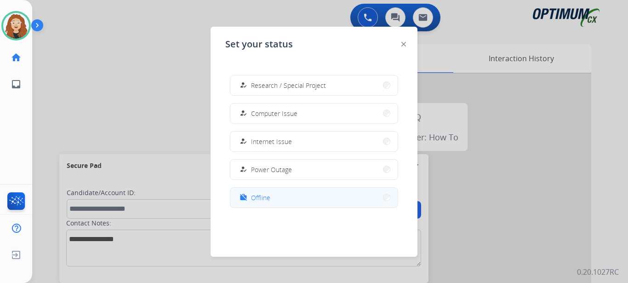
click at [273, 196] on button "work_off Offline" at bounding box center [313, 198] width 167 height 20
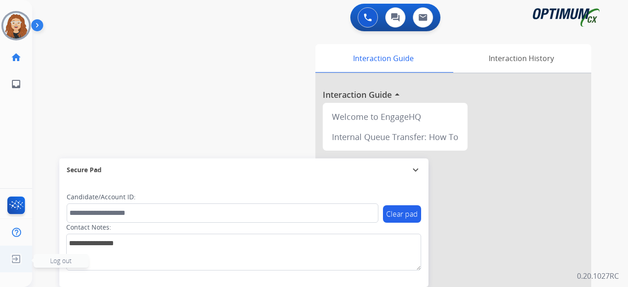
click at [14, 259] on img at bounding box center [16, 259] width 17 height 17
